Goal: Navigation & Orientation: Find specific page/section

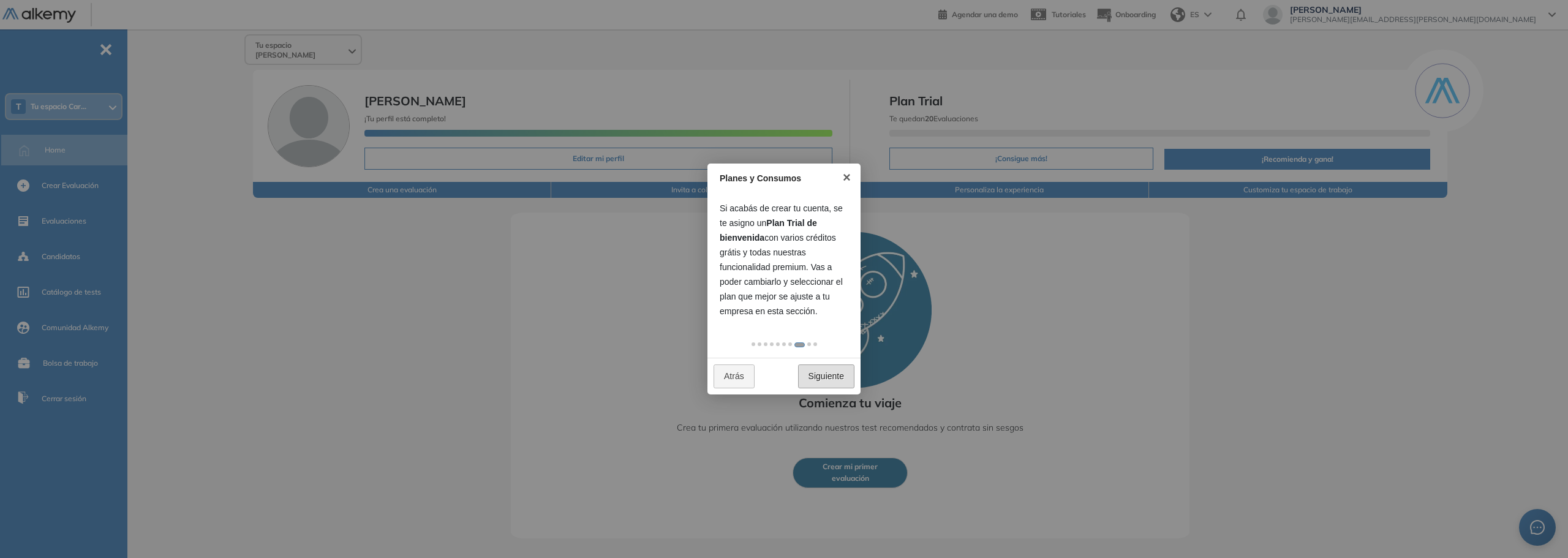
click at [833, 372] on link "Siguiente" at bounding box center [826, 376] width 56 height 24
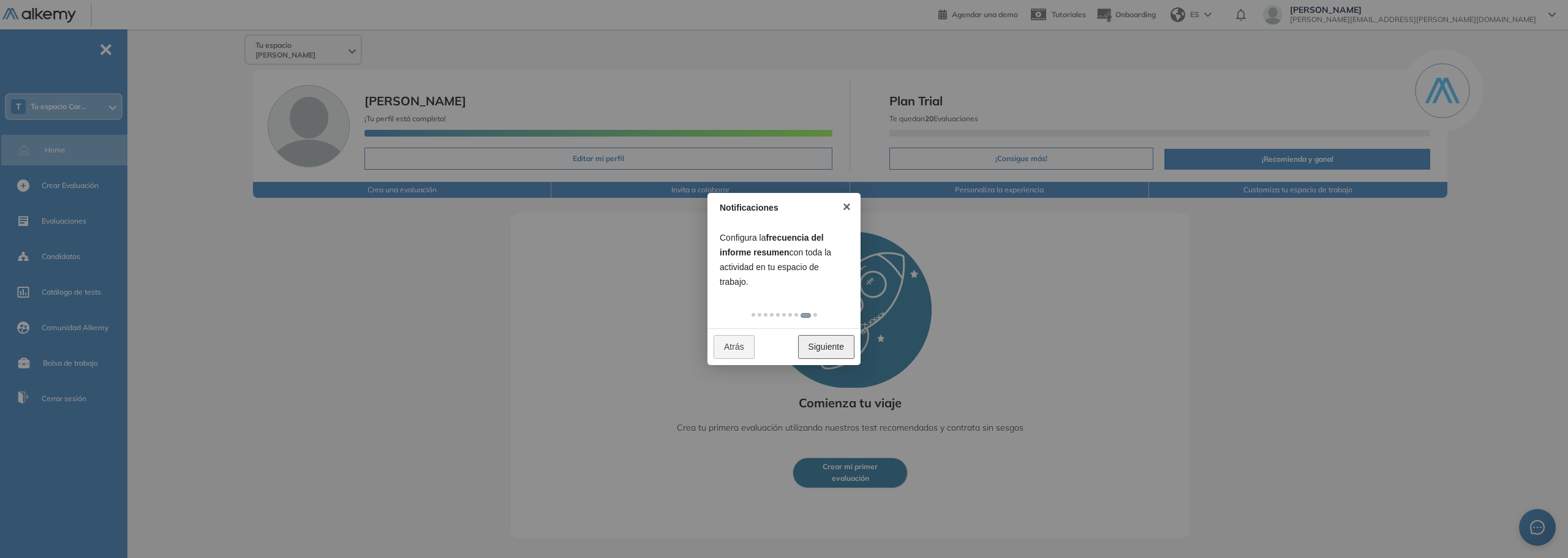
click at [833, 344] on link "Siguiente" at bounding box center [826, 347] width 56 height 24
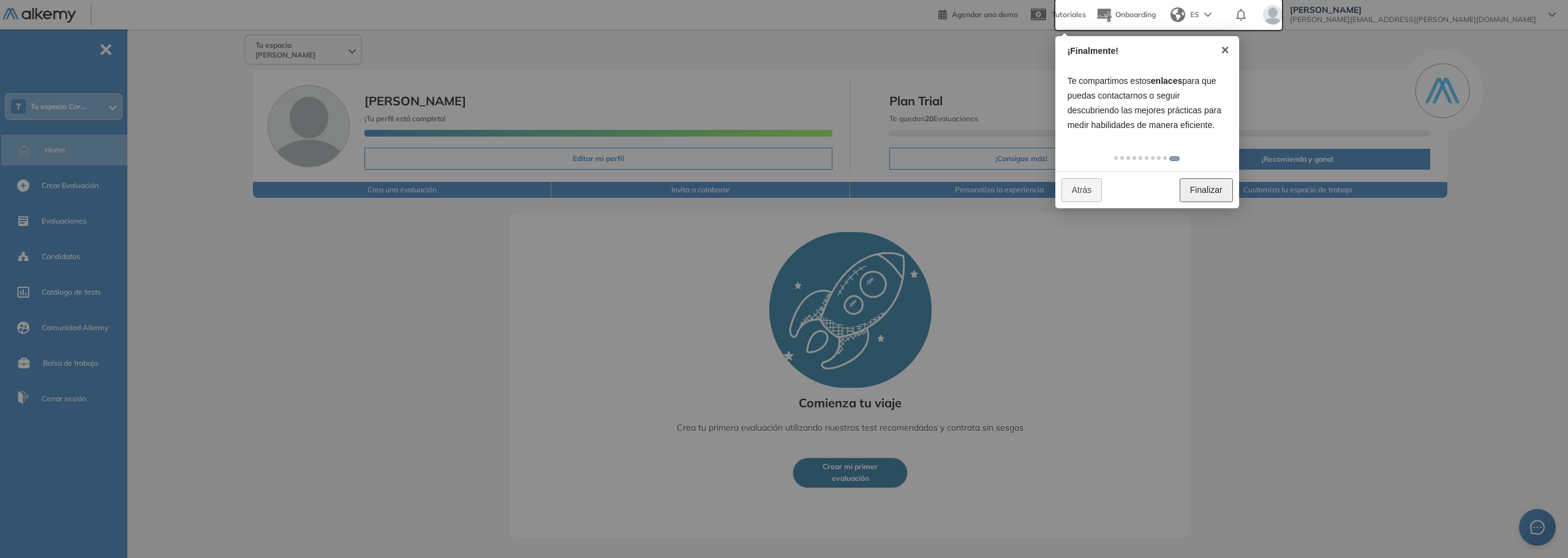
click at [1207, 192] on link "Finalizar" at bounding box center [1206, 190] width 53 height 24
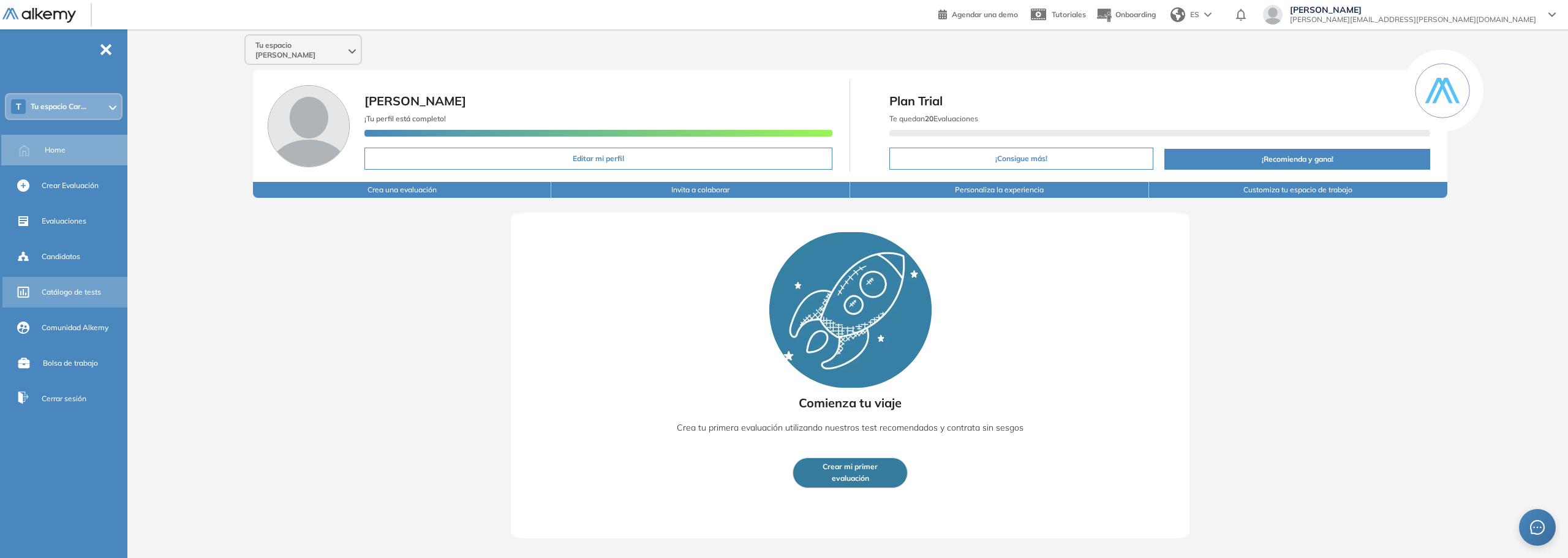
click at [69, 293] on span "Catálogo de tests" at bounding box center [72, 292] width 59 height 11
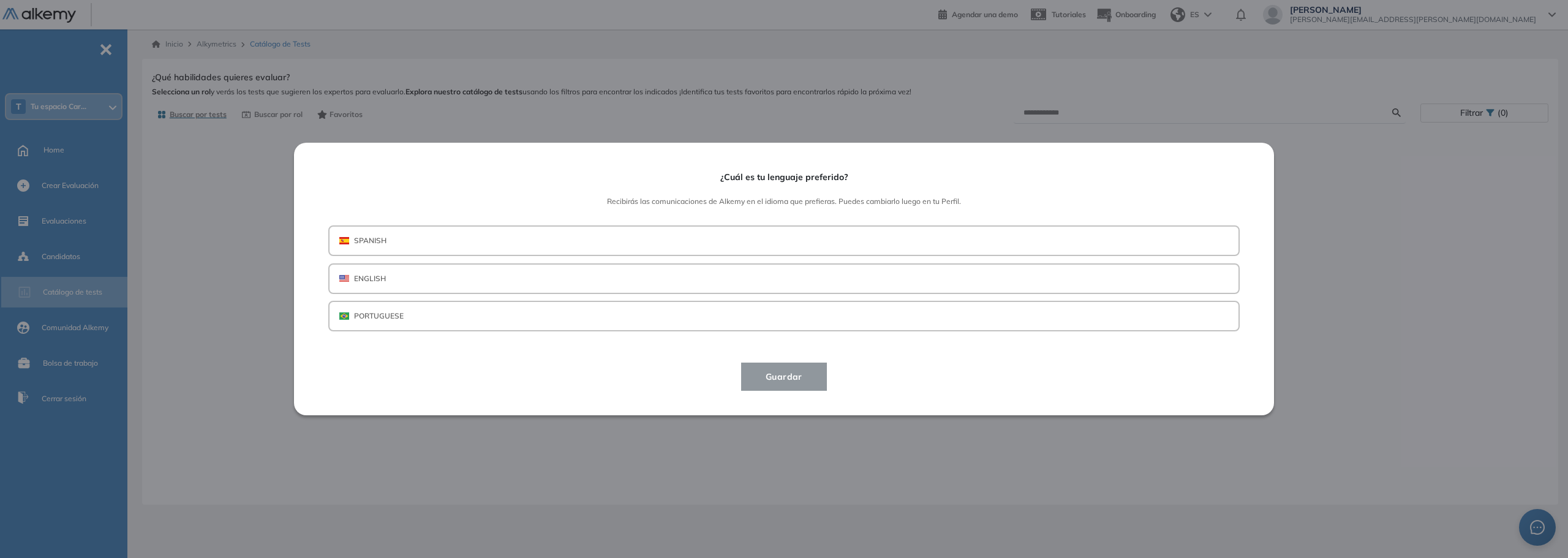
click at [385, 240] on p "SPANISH" at bounding box center [370, 240] width 32 height 11
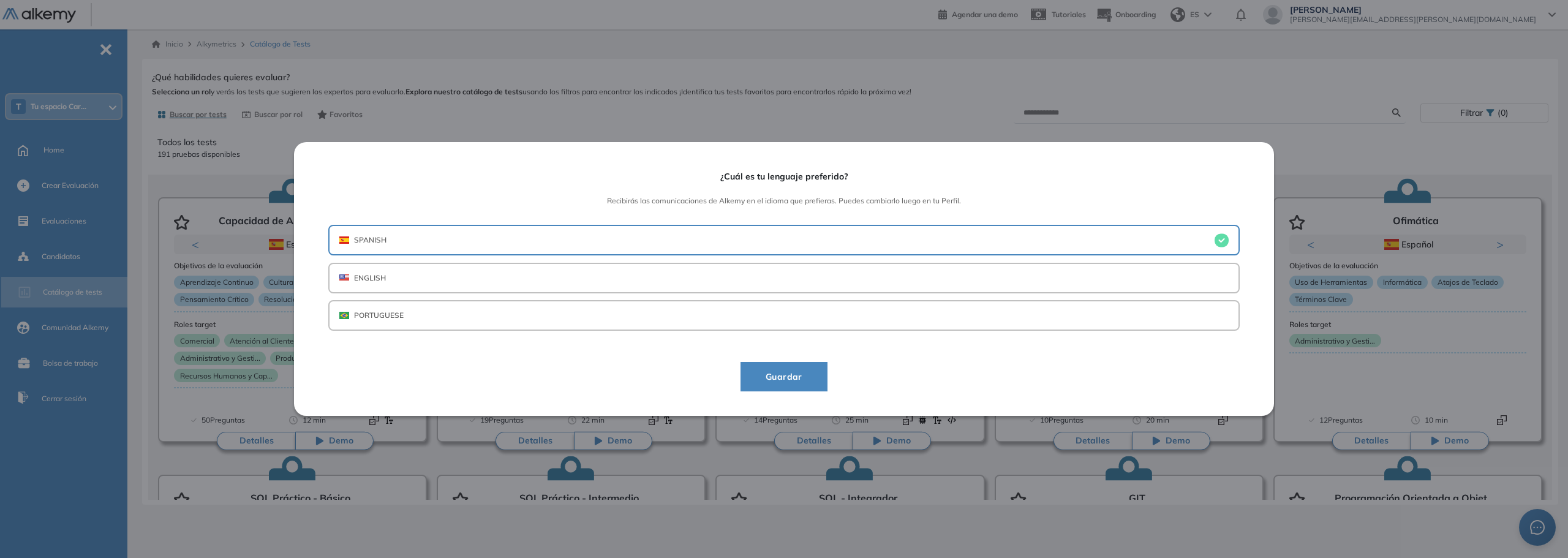
drag, startPoint x: 802, startPoint y: 375, endPoint x: 372, endPoint y: 334, distance: 432.0
click at [130, 359] on div "¿Cuál es tu lenguaje preferido? Recibirás las comunicaciones de Alkemy en el id…" at bounding box center [784, 279] width 1568 height 558
click at [380, 318] on p "PORTUGUESE" at bounding box center [378, 315] width 49 height 11
click at [453, 243] on button "SPANISH" at bounding box center [784, 240] width 912 height 30
click at [774, 380] on span "Guardar" at bounding box center [783, 377] width 56 height 15
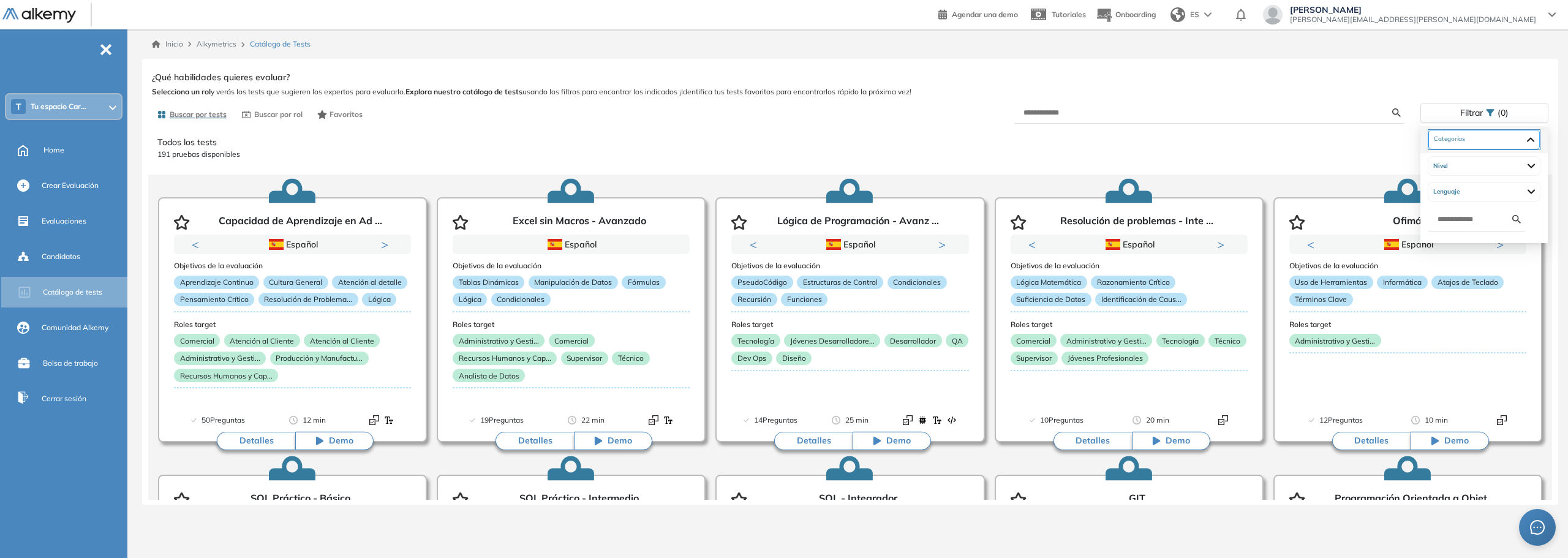
click at [1467, 136] on div at bounding box center [1484, 139] width 111 height 20
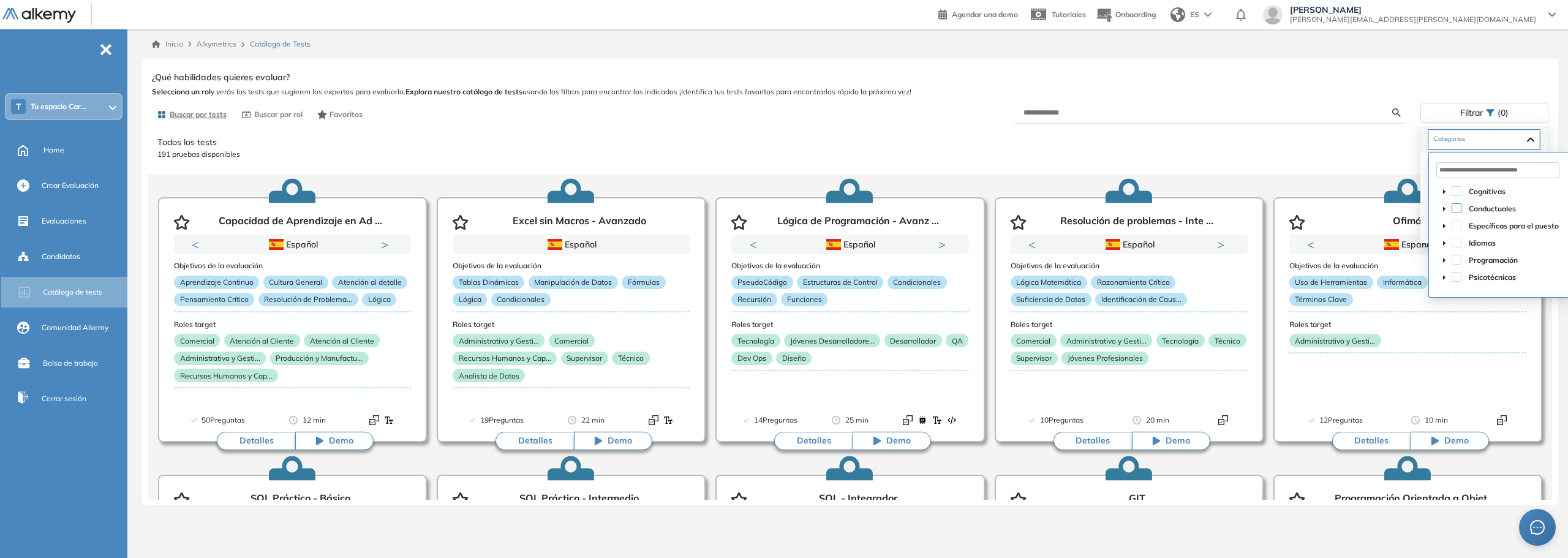
click at [1456, 209] on span at bounding box center [1456, 208] width 10 height 10
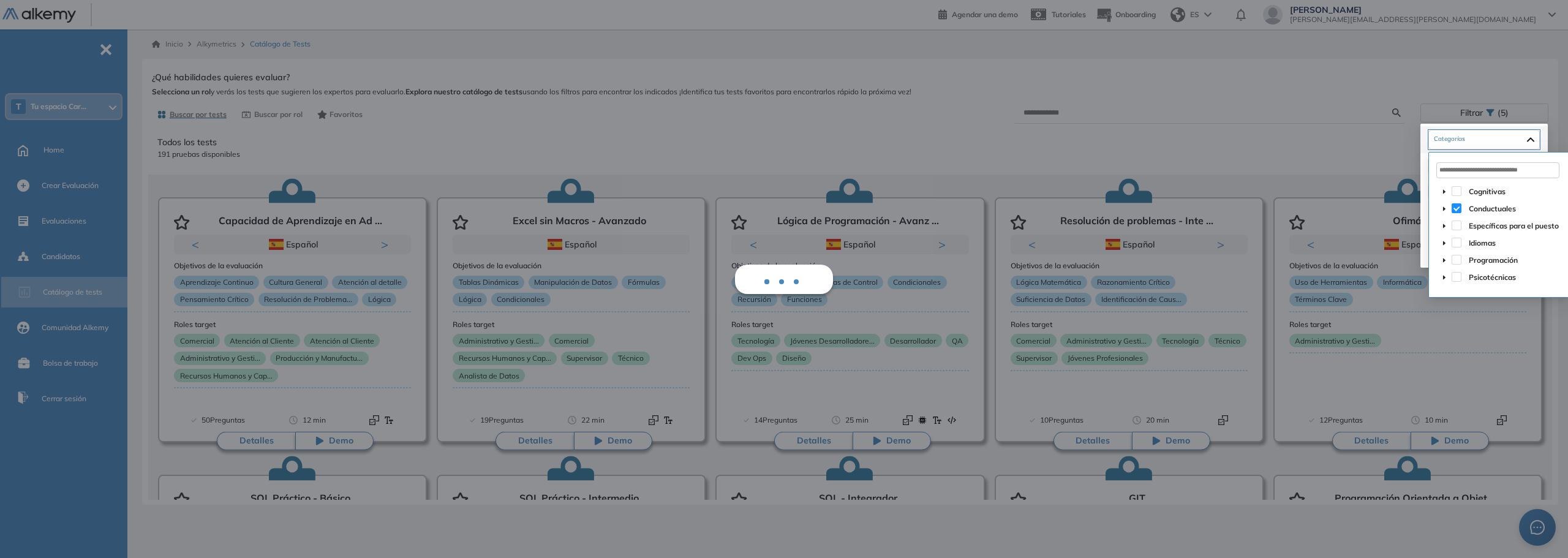
click at [1461, 278] on div "Psicotécnicas" at bounding box center [1499, 278] width 124 height 17
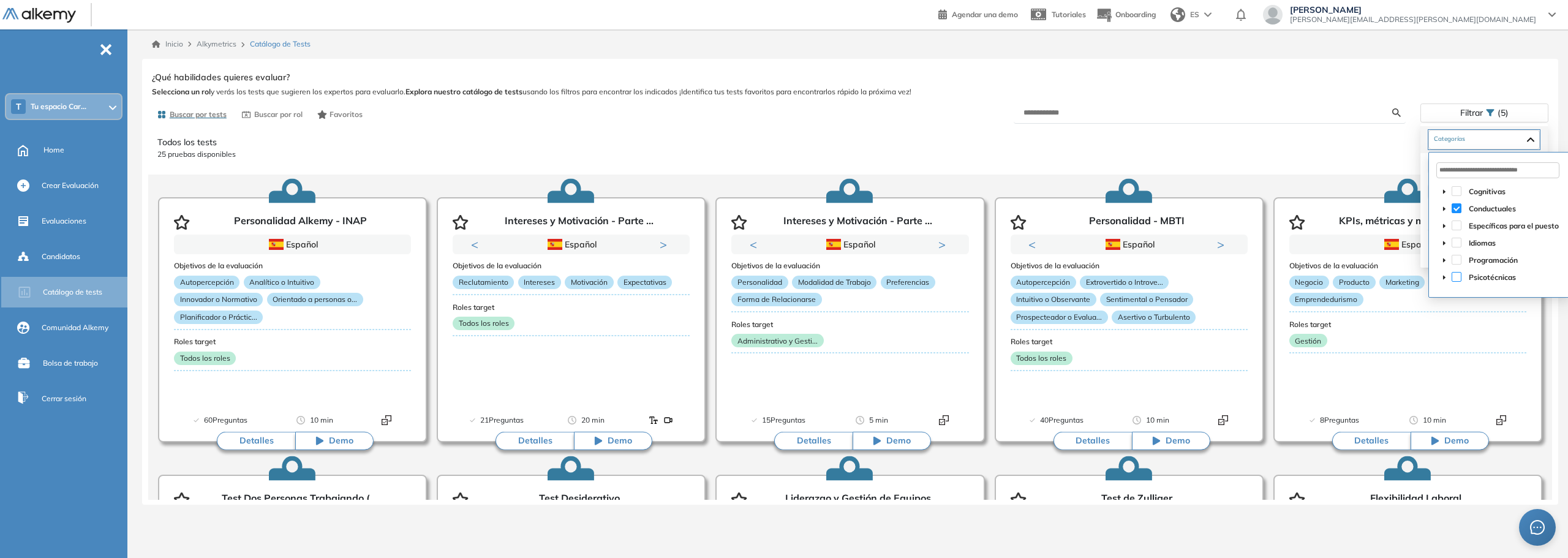
click at [1458, 278] on span at bounding box center [1456, 277] width 10 height 10
